Goal: Transaction & Acquisition: Download file/media

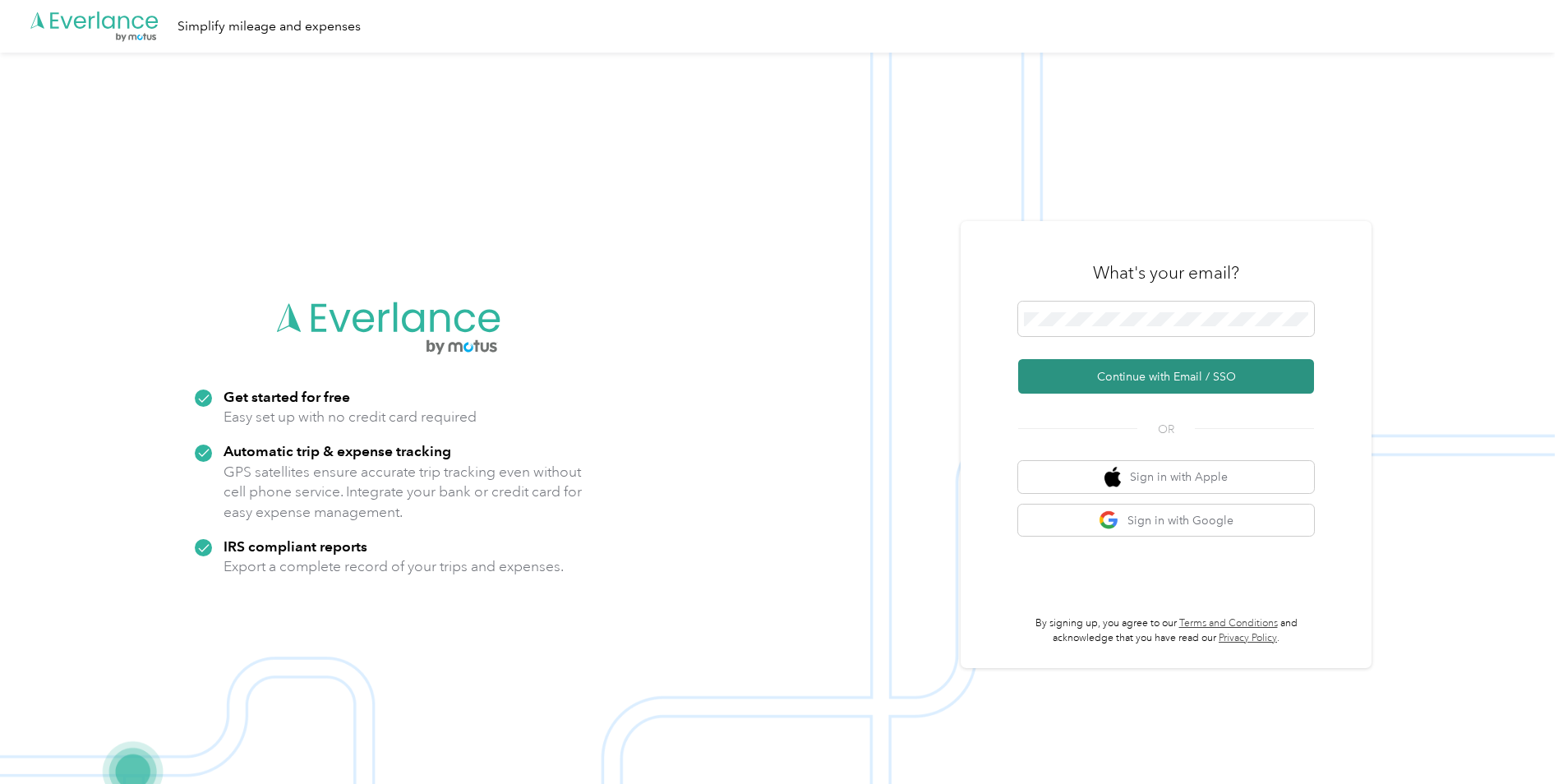
click at [1119, 378] on button "Continue with Email / SSO" at bounding box center [1166, 376] width 296 height 35
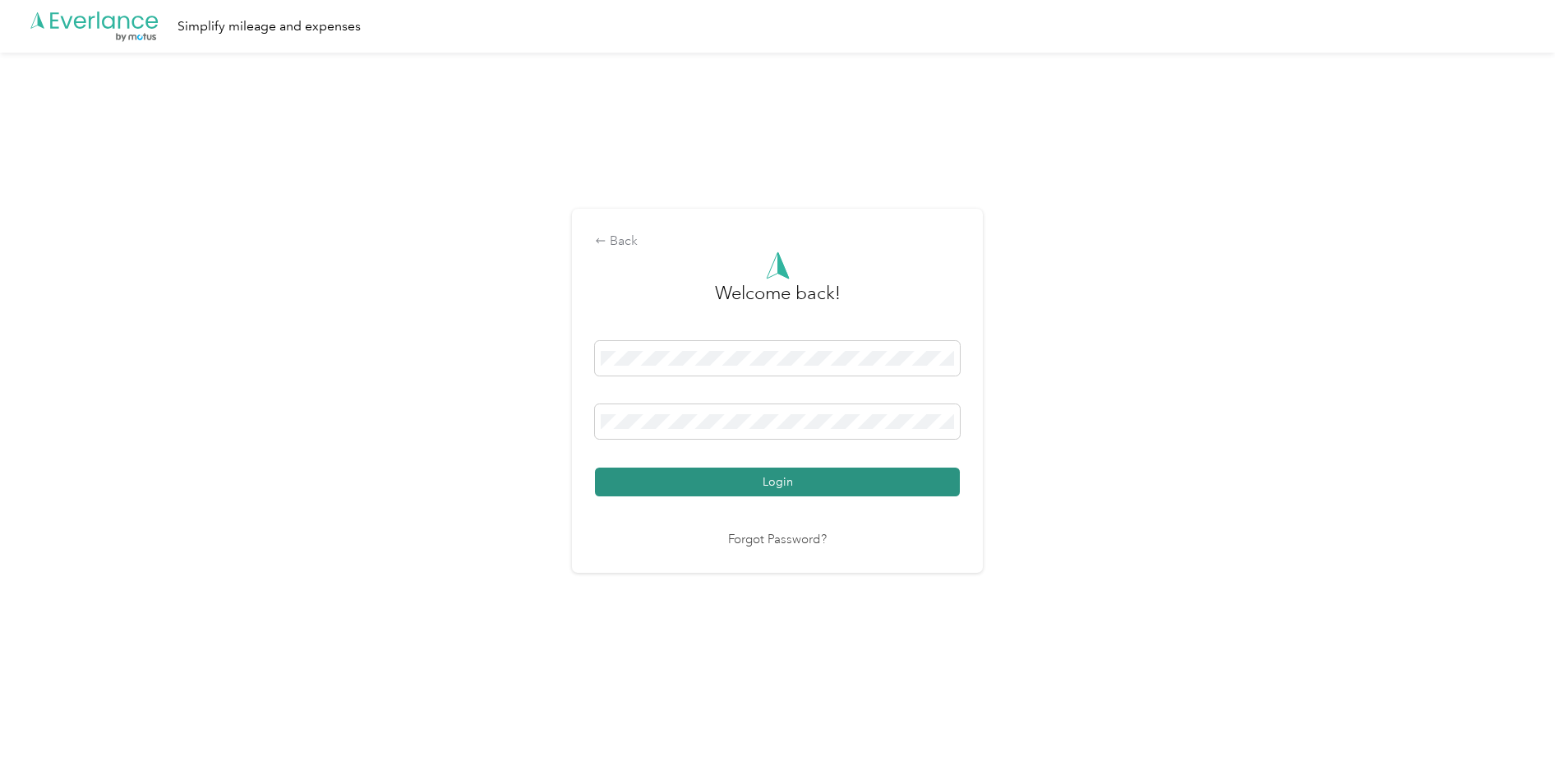
click at [683, 492] on button "Login" at bounding box center [778, 482] width 365 height 29
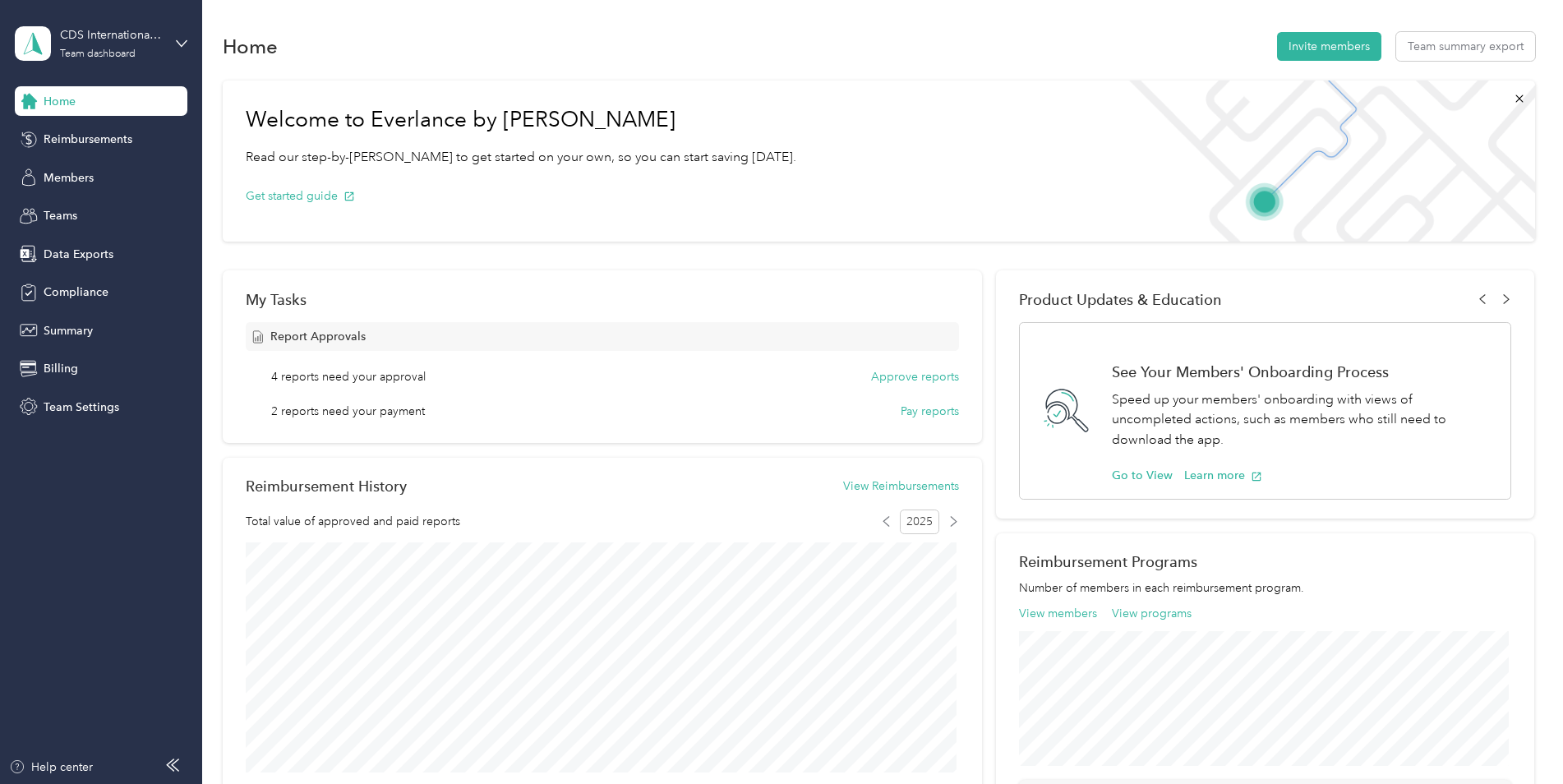
click at [373, 383] on span "4 reports need your approval" at bounding box center [348, 377] width 155 height 17
click at [376, 372] on span "4 reports need your approval" at bounding box center [348, 377] width 155 height 17
click at [889, 375] on button "Approve reports" at bounding box center [916, 377] width 88 height 17
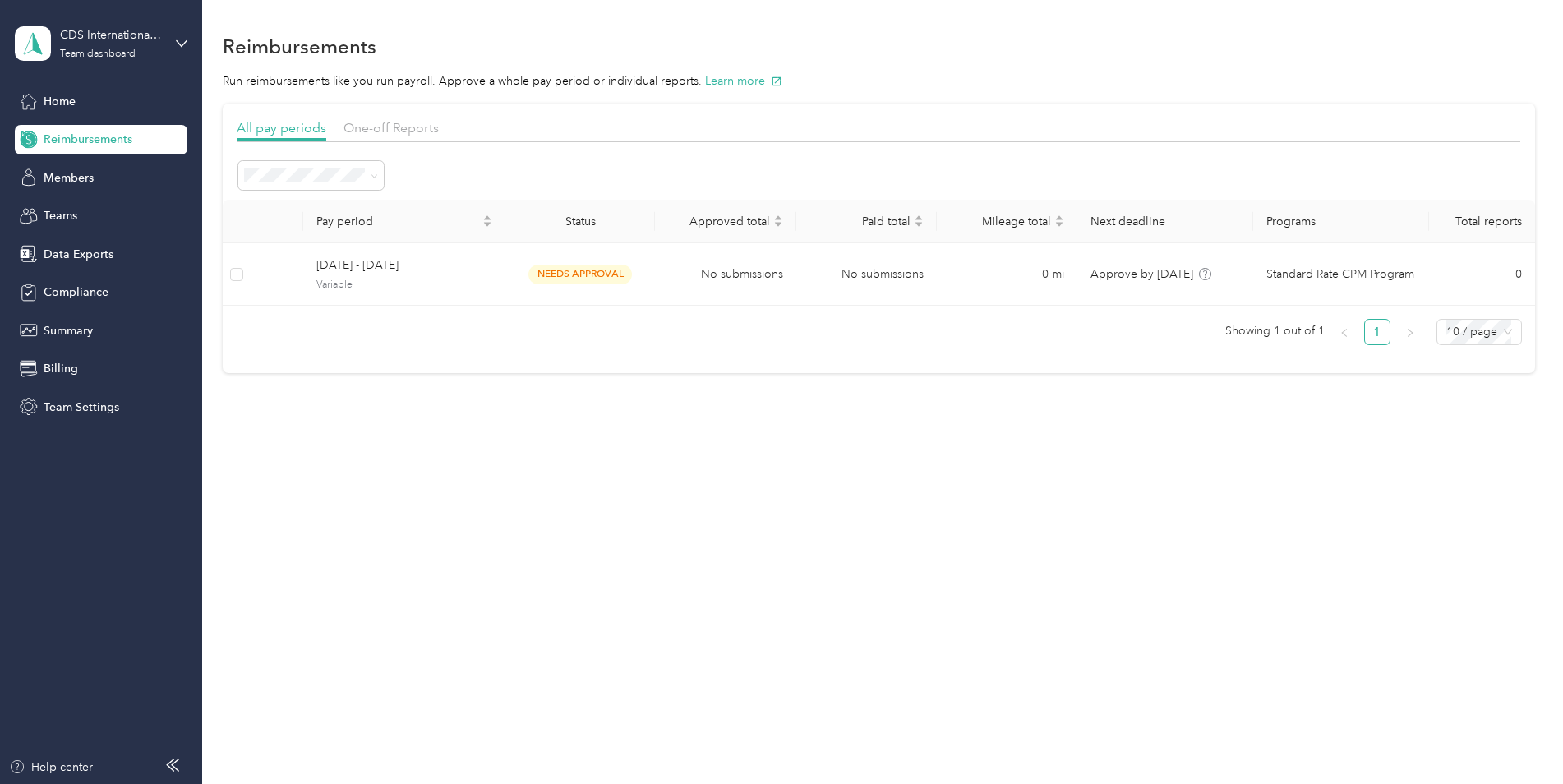
click at [286, 208] on div "All periods" at bounding box center [311, 202] width 122 height 17
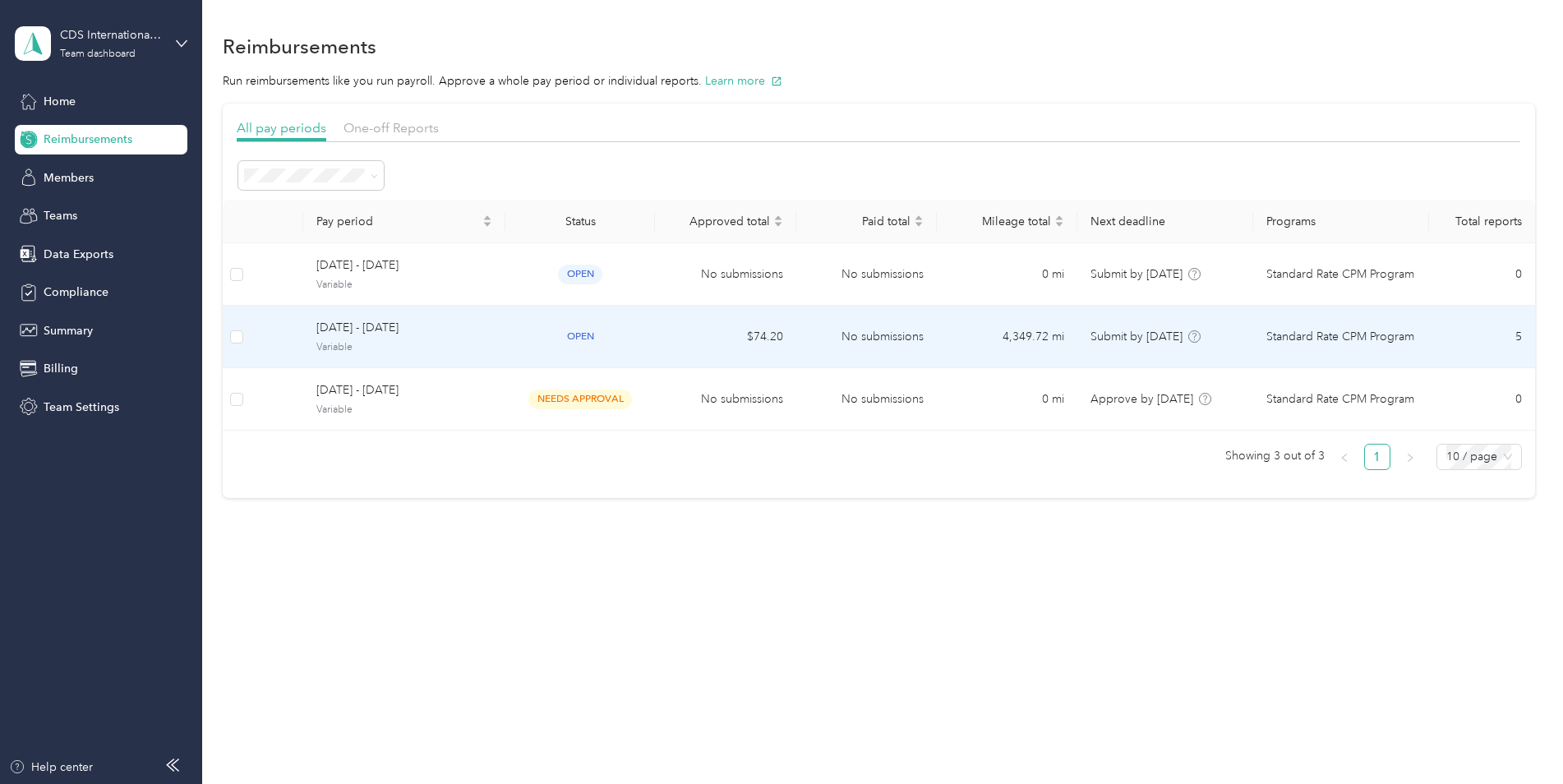
click at [476, 347] on span "Variable" at bounding box center [404, 347] width 176 height 14
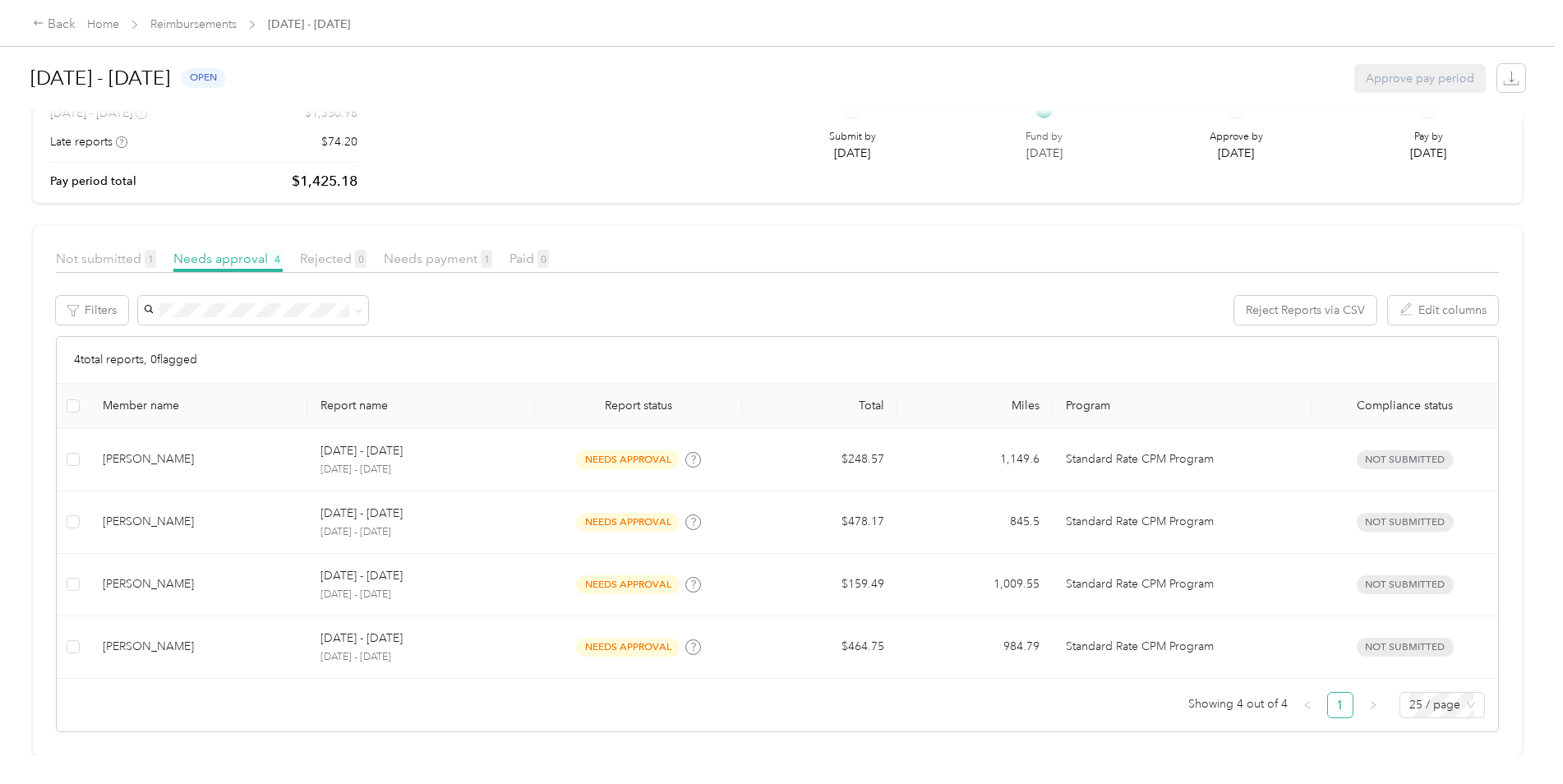
scroll to position [89, 0]
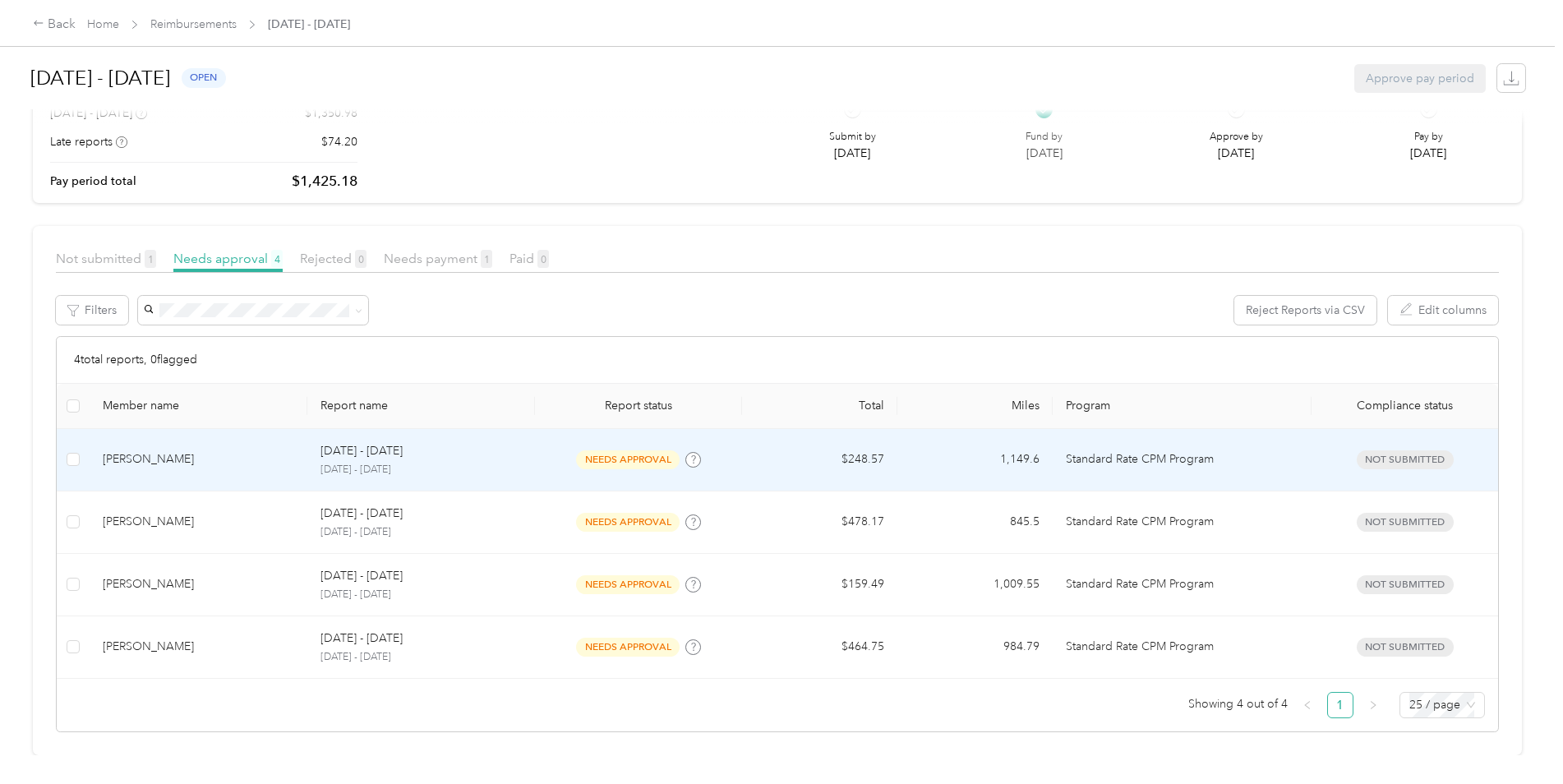
click at [624, 450] on span "needs approval" at bounding box center [628, 460] width 104 height 19
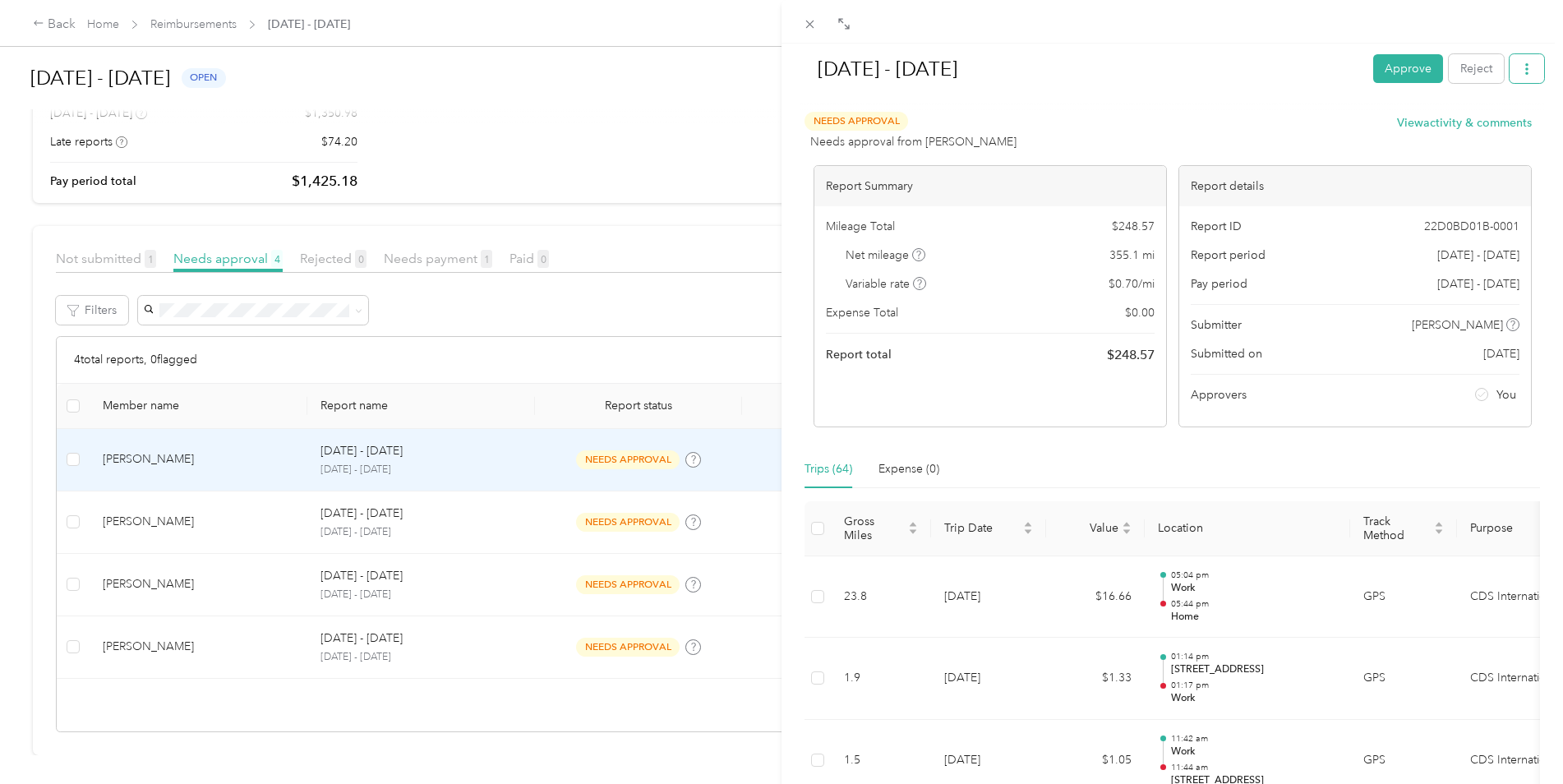
click at [1521, 71] on button "button" at bounding box center [1527, 69] width 35 height 29
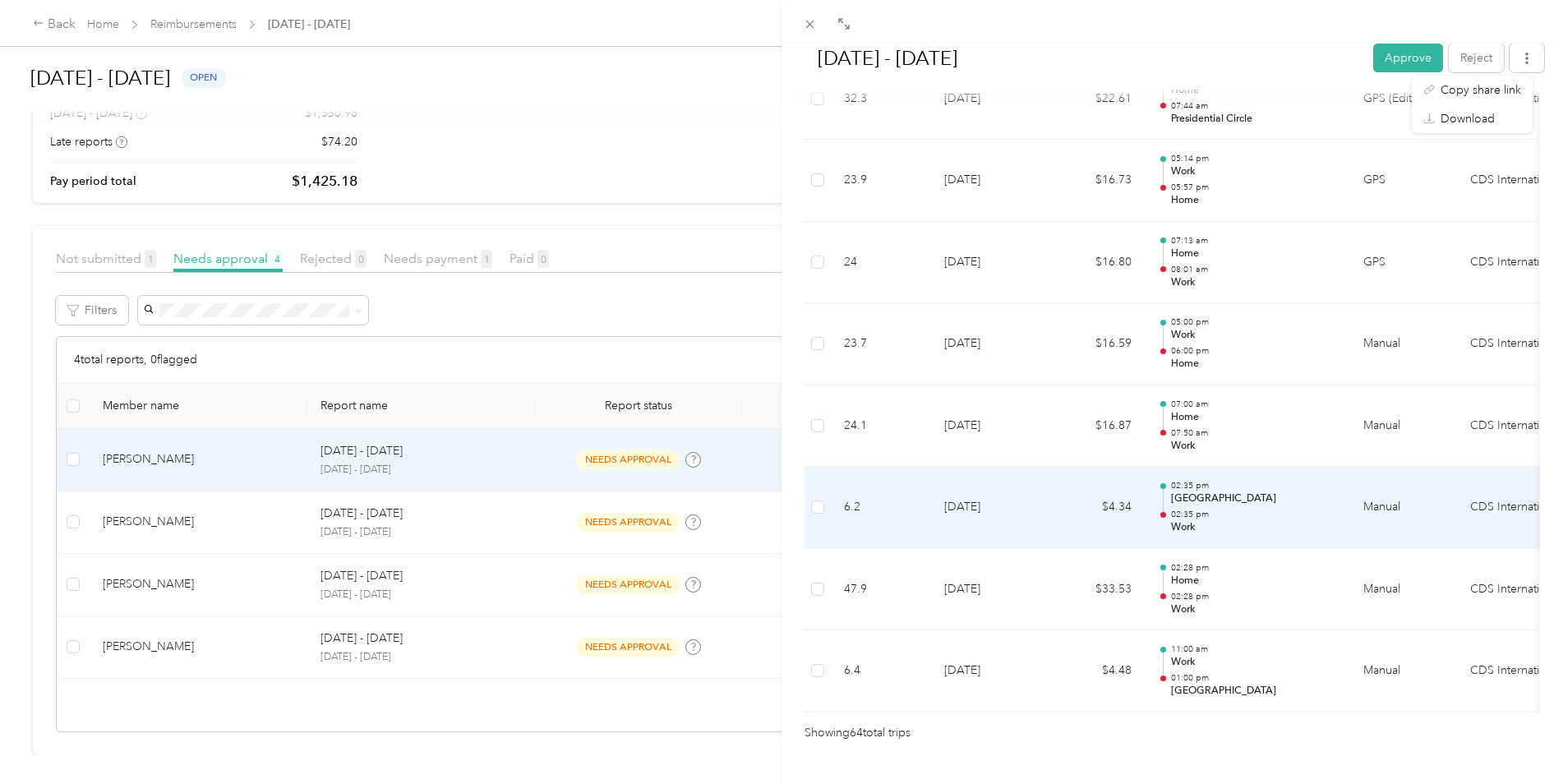
scroll to position [5132, 0]
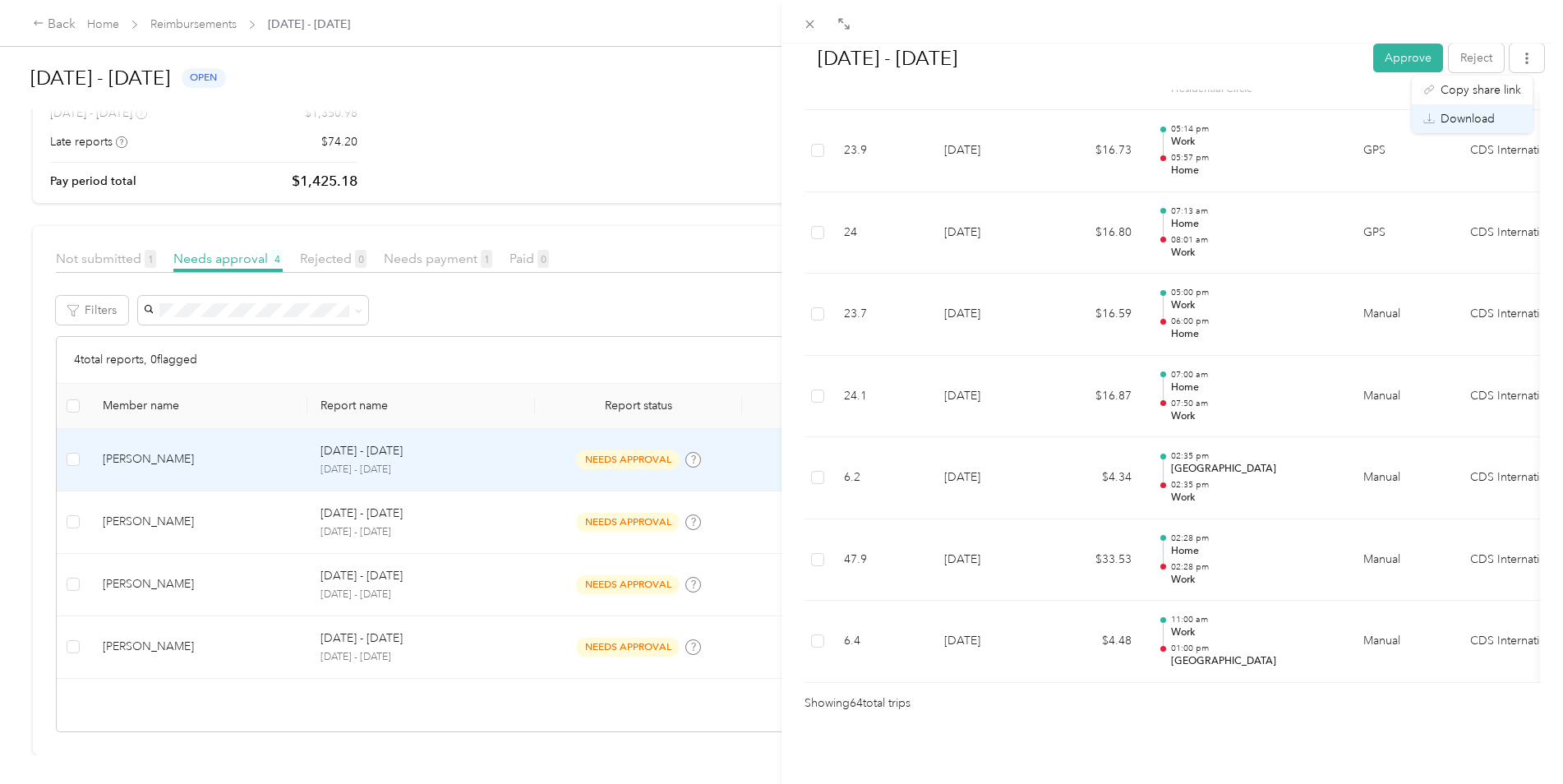
click at [1468, 120] on span "Download" at bounding box center [1468, 119] width 54 height 17
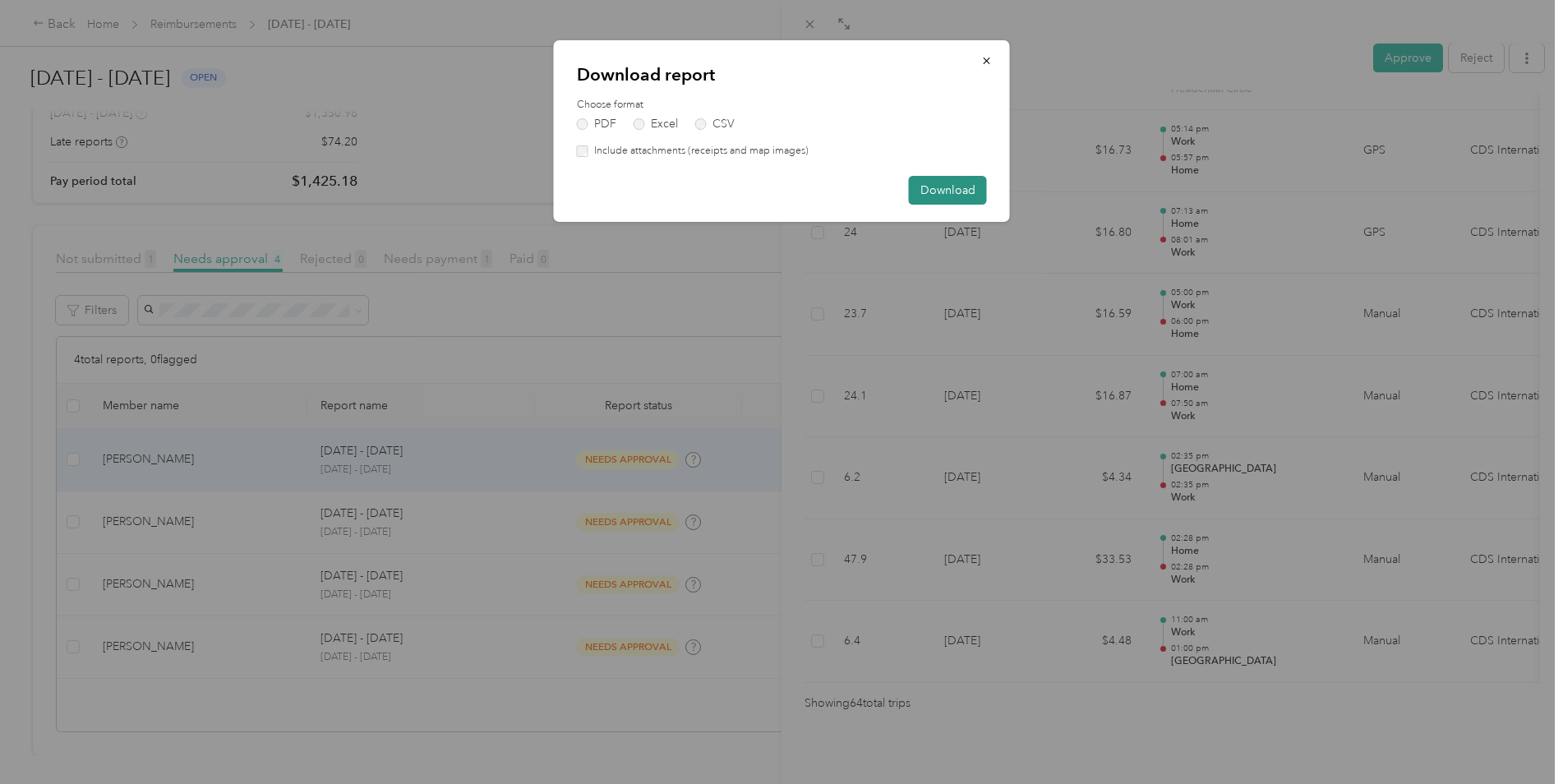
click at [948, 192] on button "Download" at bounding box center [948, 190] width 78 height 29
